Goal: Task Accomplishment & Management: Manage account settings

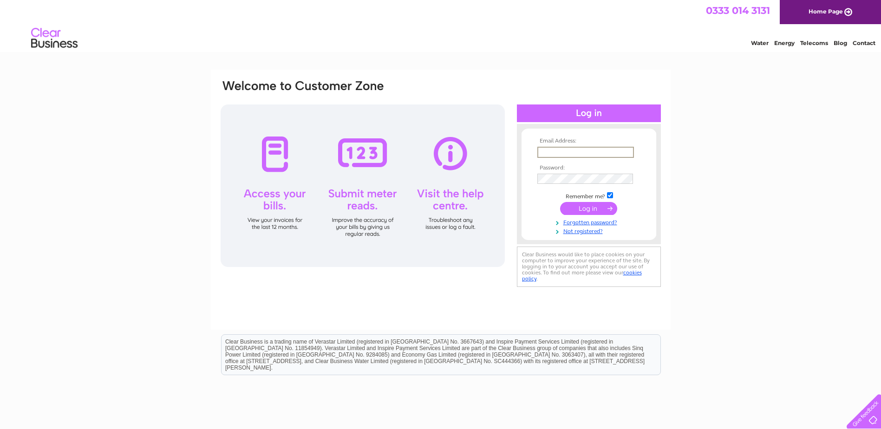
click at [546, 152] on input "text" at bounding box center [585, 152] width 97 height 11
click at [724, 217] on div "Email Address: Password:" at bounding box center [440, 279] width 881 height 419
click at [556, 153] on input "text" at bounding box center [585, 152] width 97 height 11
click at [729, 163] on div "Email Address: Password:" at bounding box center [440, 279] width 881 height 419
click at [553, 154] on input "text" at bounding box center [585, 152] width 97 height 11
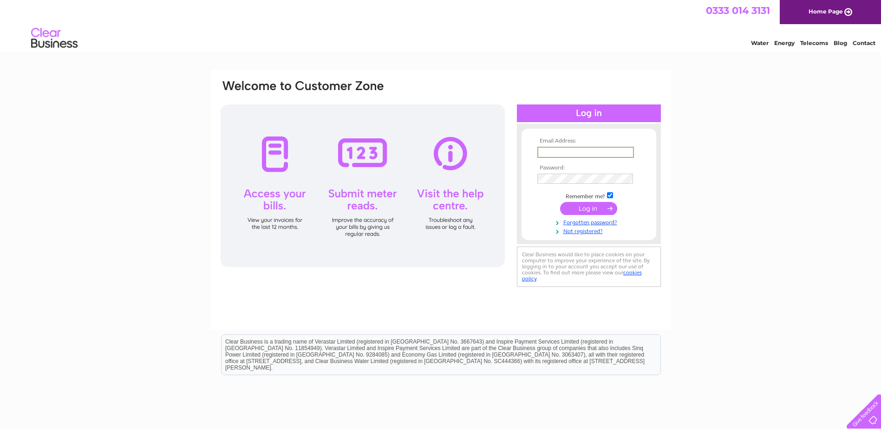
type input "accounts@graham.co.uk"
click at [583, 207] on input "submit" at bounding box center [588, 207] width 57 height 13
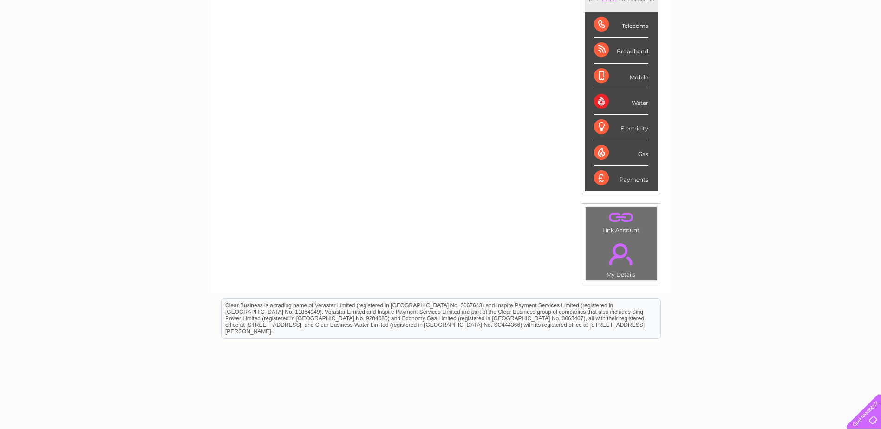
scroll to position [46, 0]
